Goal: Answer question/provide support

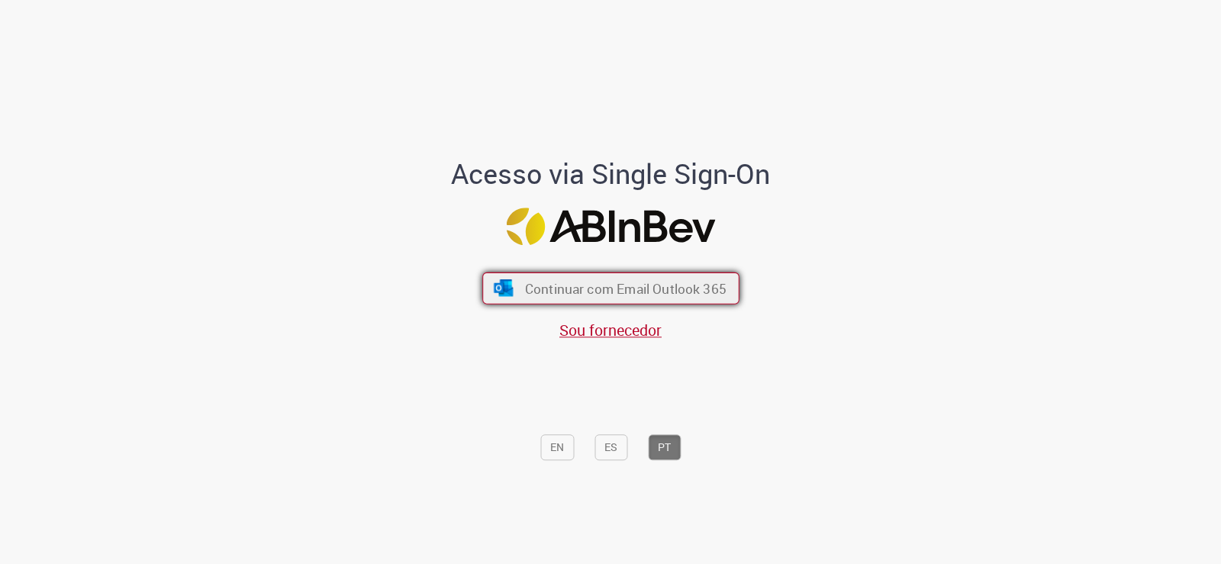
click at [698, 279] on button "Continuar com Email Outlook 365" at bounding box center [610, 288] width 257 height 32
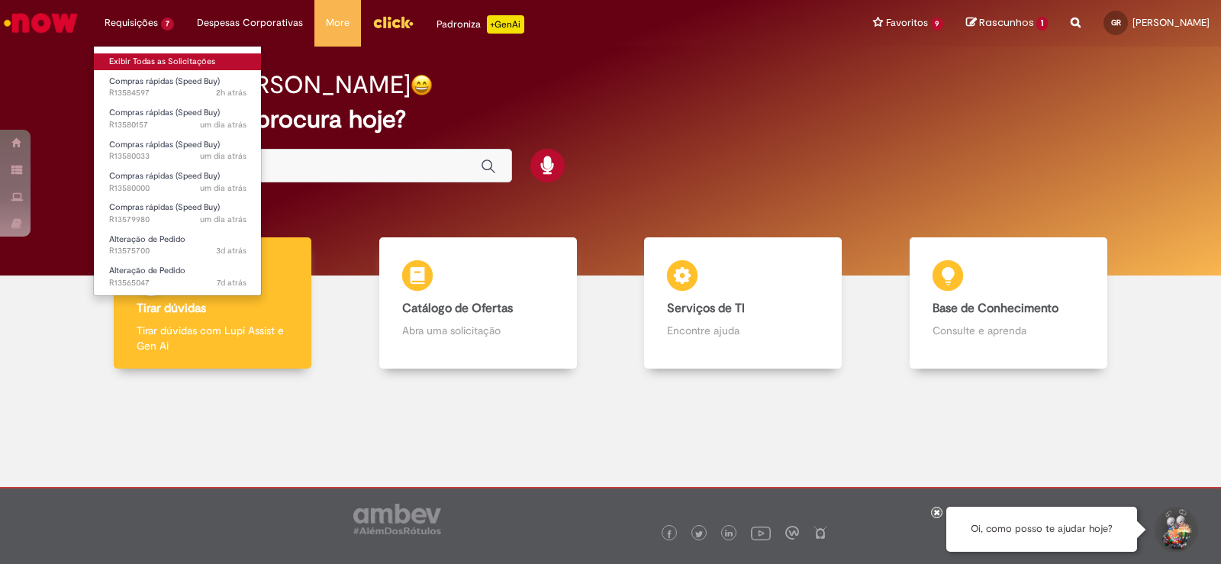
click at [153, 65] on link "Exibir Todas as Solicitações" at bounding box center [178, 61] width 168 height 17
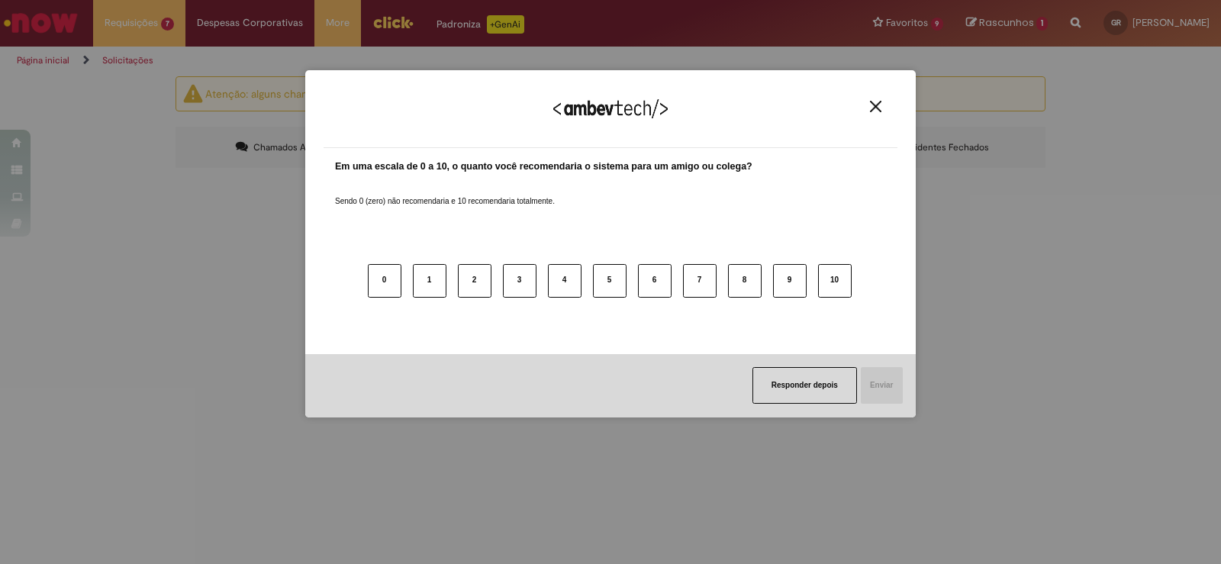
click at [877, 96] on div "Agradecemos seu feedback!" at bounding box center [611, 119] width 574 height 60
click at [881, 103] on button "Close" at bounding box center [875, 106] width 21 height 13
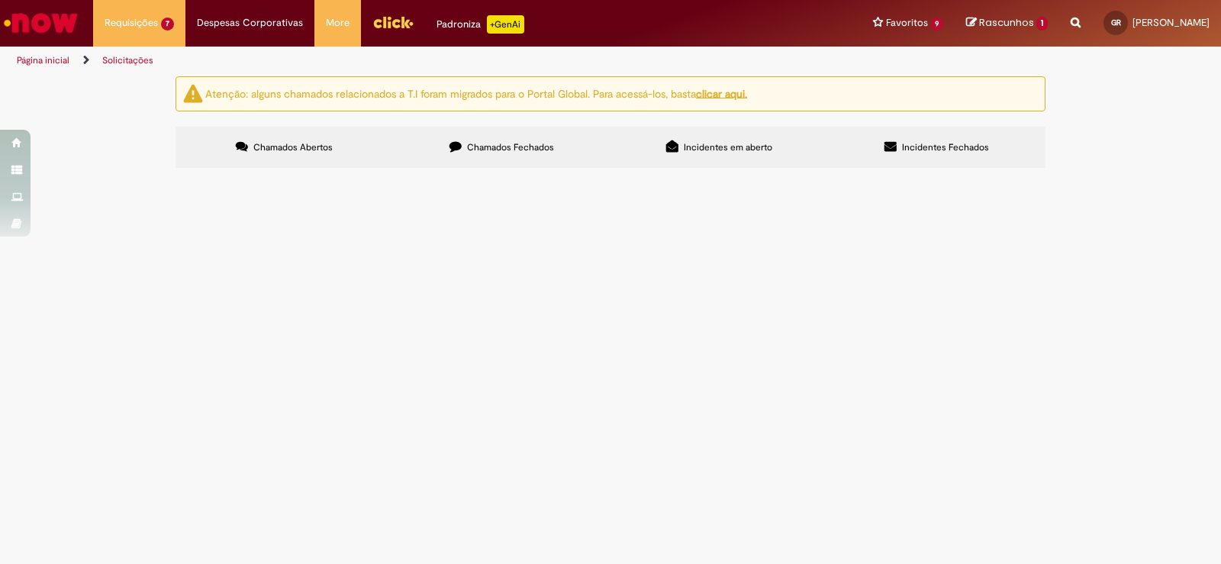
click at [0, 0] on span "GERAR PO - ZALF" at bounding box center [0, 0] width 0 height 0
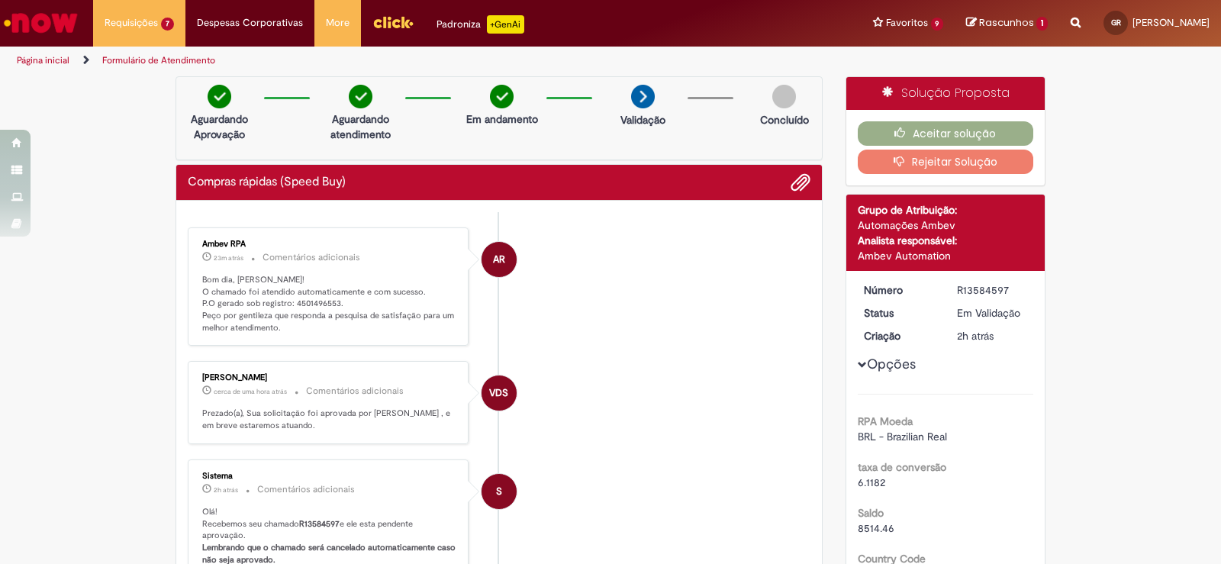
click at [322, 304] on p "Bom dia, Gustavo! O chamado foi atendido automaticamente e com sucesso. P.O ger…" at bounding box center [329, 304] width 254 height 60
copy p "4501496553"
click at [897, 134] on icon "button" at bounding box center [903, 132] width 18 height 11
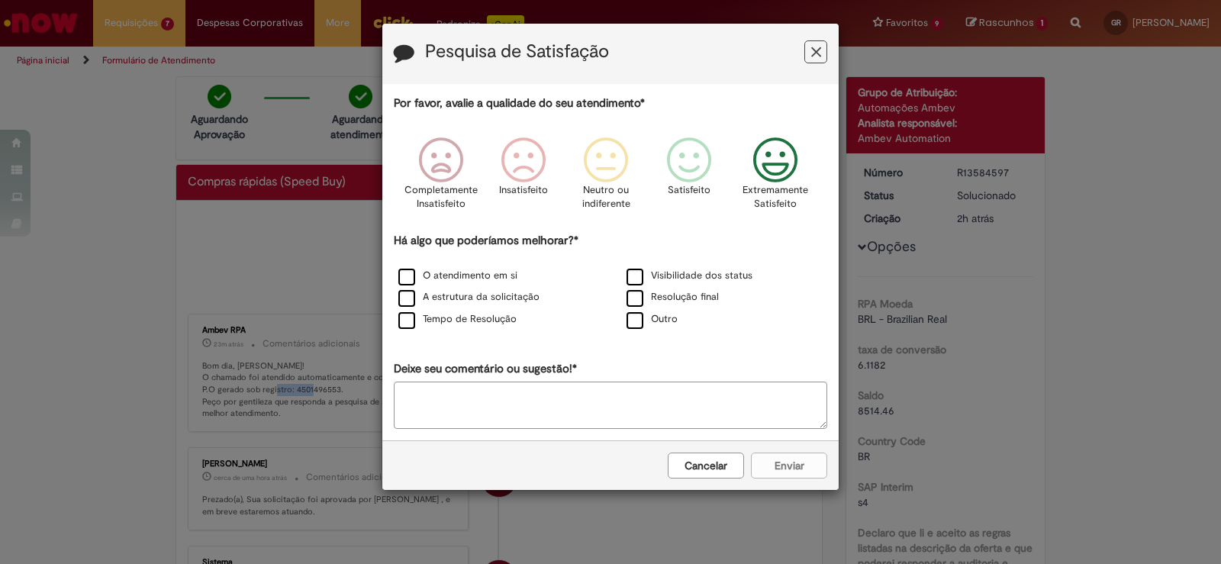
click at [760, 174] on icon "Feedback" at bounding box center [775, 160] width 57 height 46
click at [493, 317] on label "Tempo de Resolução" at bounding box center [457, 319] width 118 height 14
click at [637, 293] on label "Resolução final" at bounding box center [673, 297] width 92 height 14
click at [642, 278] on label "Visibilidade dos status" at bounding box center [690, 276] width 126 height 14
click at [775, 464] on button "Enviar" at bounding box center [789, 466] width 76 height 26
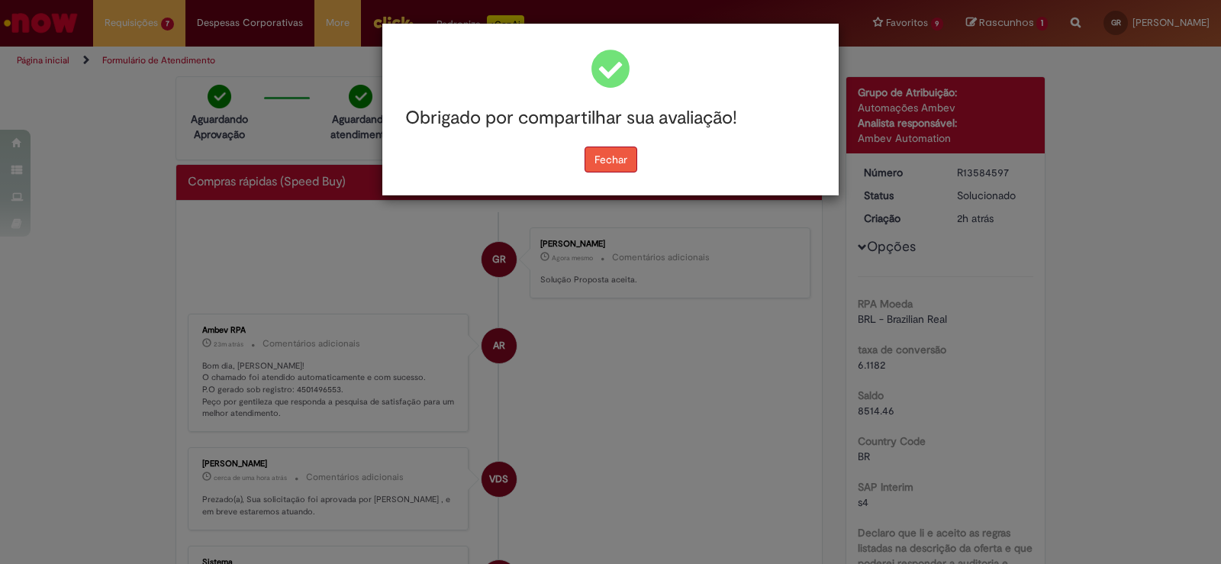
click at [614, 156] on button "Fechar" at bounding box center [611, 160] width 53 height 26
